Goal: Information Seeking & Learning: Learn about a topic

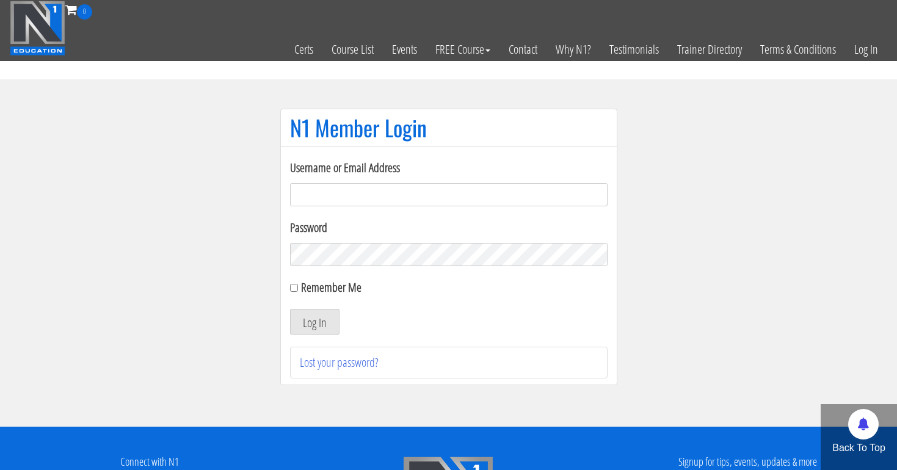
type input "[EMAIL_ADDRESS][DOMAIN_NAME]"
click at [314, 322] on button "Log In" at bounding box center [314, 322] width 49 height 26
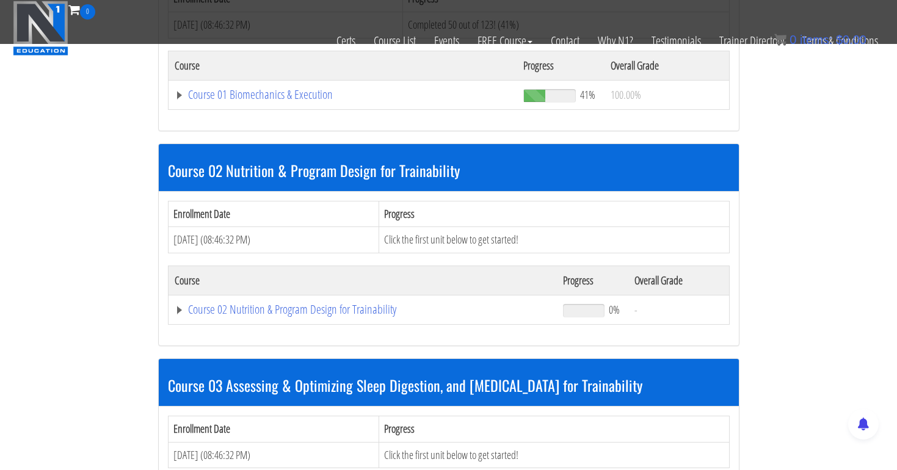
scroll to position [468, 0]
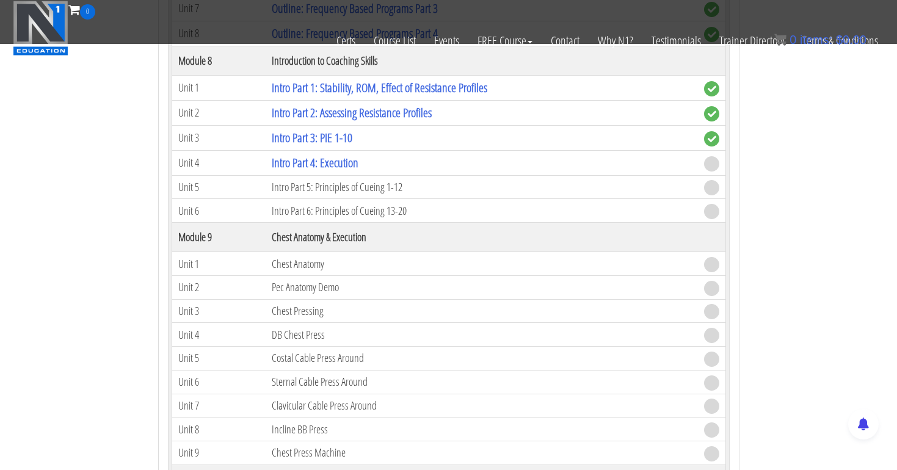
scroll to position [1948, 0]
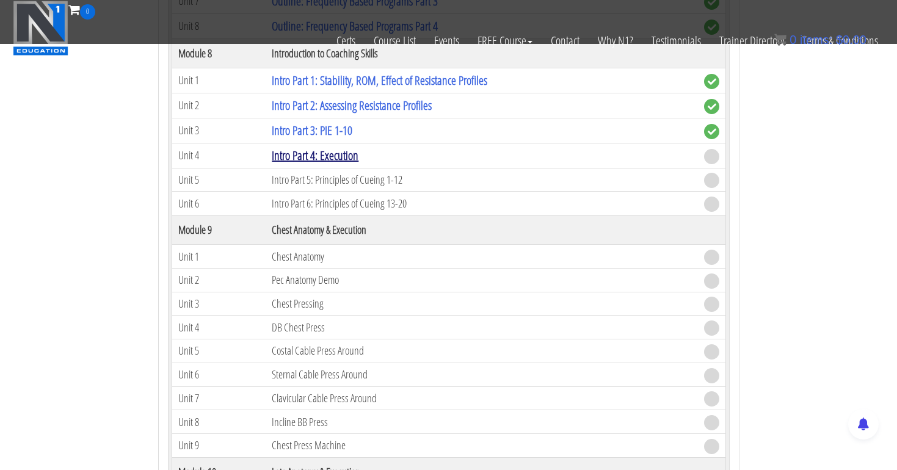
click at [353, 151] on link "Intro Part 4: Execution" at bounding box center [315, 155] width 87 height 16
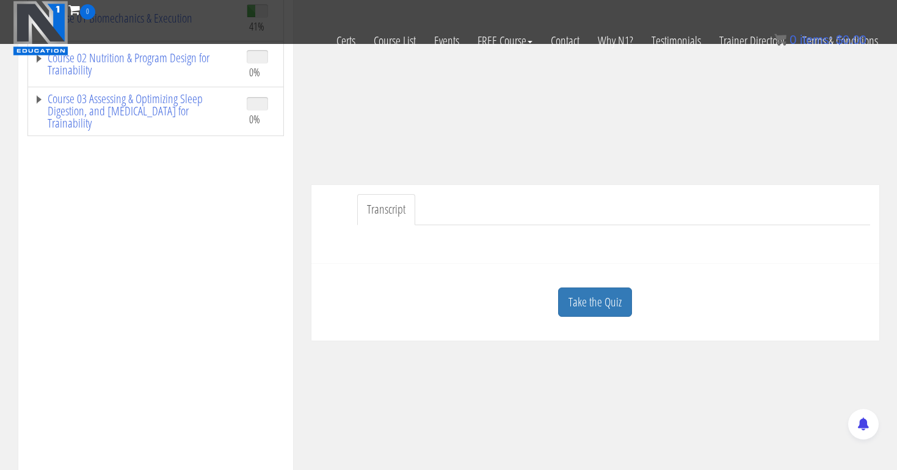
scroll to position [217, 0]
click at [590, 298] on link "Take the Quiz" at bounding box center [595, 303] width 74 height 30
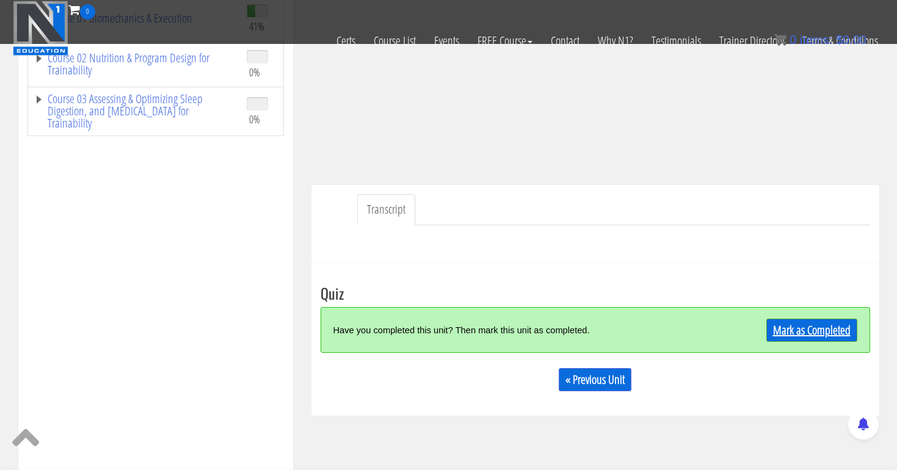
click at [796, 326] on link "Mark as Completed" at bounding box center [811, 330] width 91 height 23
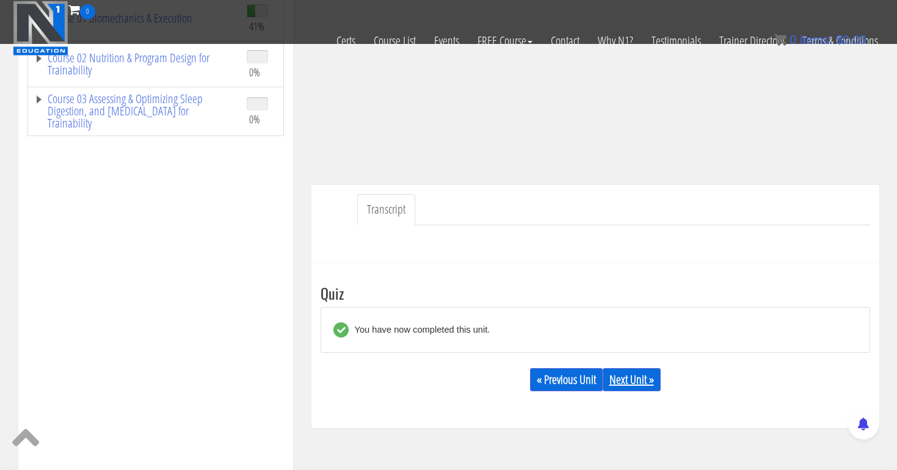
click at [618, 380] on link "Next Unit »" at bounding box center [632, 379] width 58 height 23
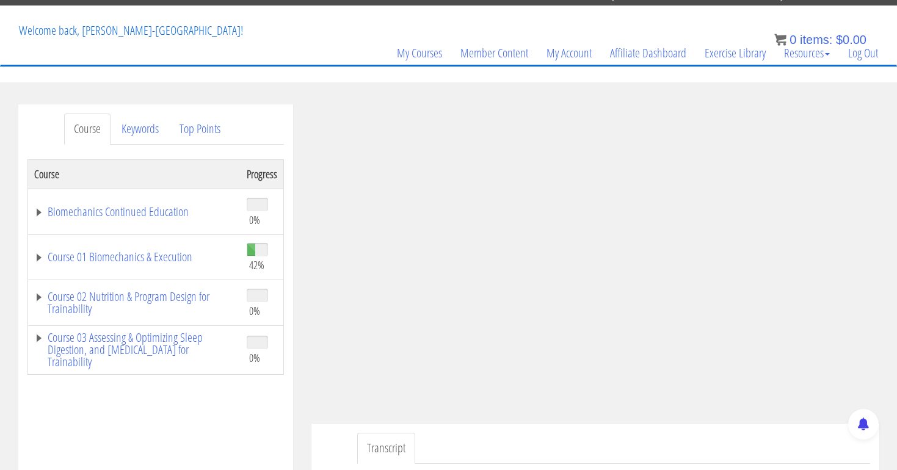
scroll to position [56, 0]
